Goal: Transaction & Acquisition: Purchase product/service

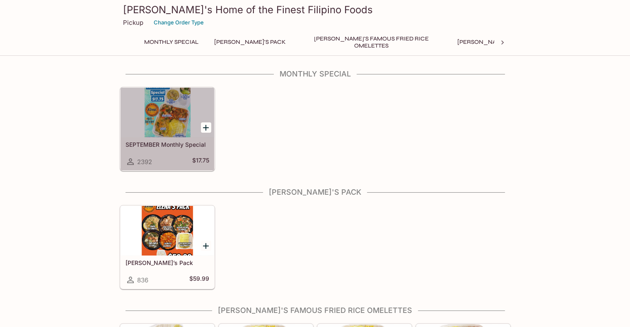
click at [164, 117] on div at bounding box center [167, 113] width 94 height 50
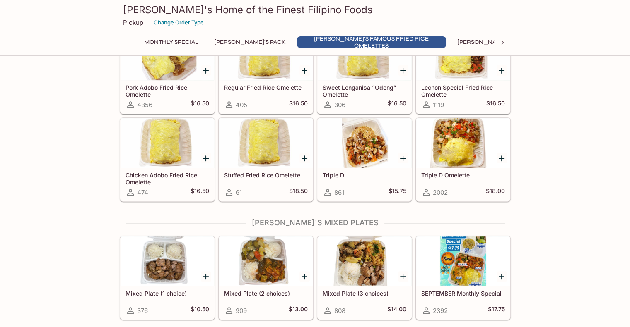
scroll to position [290, 0]
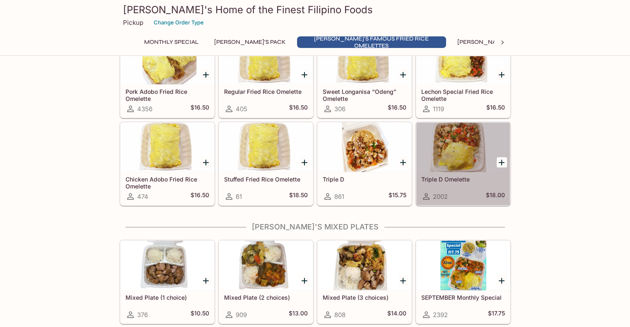
click at [455, 146] on div at bounding box center [463, 148] width 94 height 50
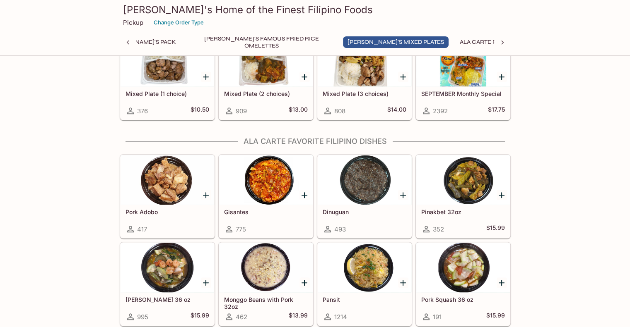
scroll to position [438, 0]
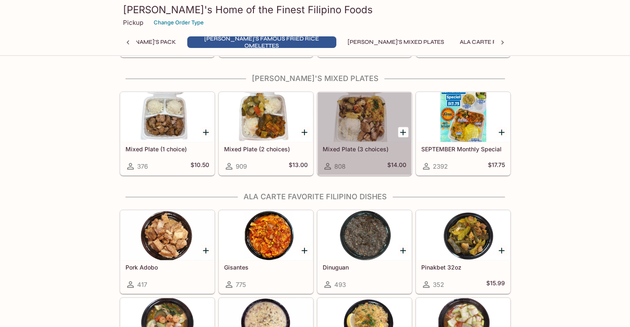
click at [361, 113] on div at bounding box center [365, 117] width 94 height 50
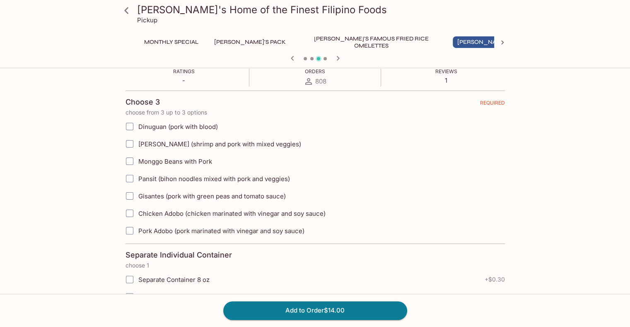
scroll to position [248, 0]
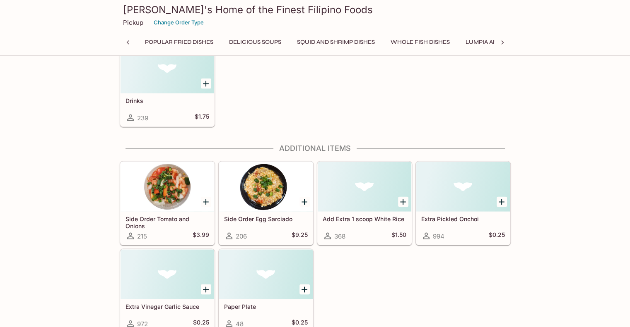
scroll to position [0, 556]
